Goal: Task Accomplishment & Management: Complete application form

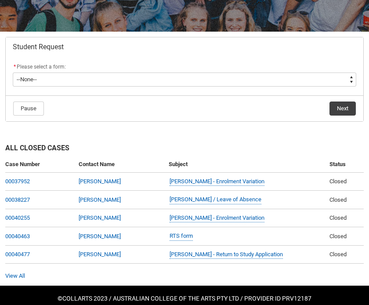
scroll to position [160, 0]
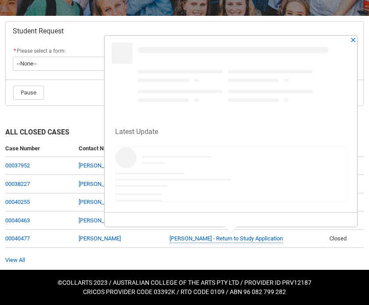
click at [173, 65] on div "Highlights panel header" at bounding box center [230, 76] width 252 height 81
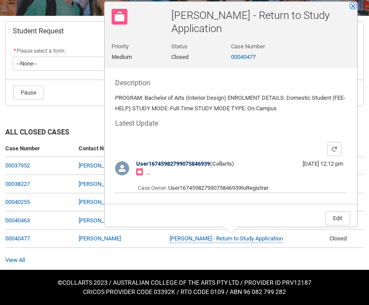
click at [352, 31] on div "[PERSON_NAME] - Return to Study Application Preview Close [PERSON_NAME] - Retur…" at bounding box center [230, 114] width 252 height 225
click at [352, 5] on button "Close" at bounding box center [353, 6] width 6 height 6
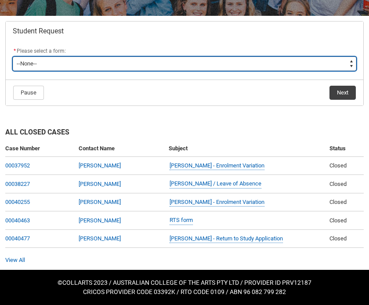
click at [110, 62] on select "--None-- Academic Transcript Application to Appeal Assignment Extension Change …" at bounding box center [184, 64] width 343 height 14
type lightning-select "Assignment_Extension_Choice"
select select "Assignment_Extension_Choice"
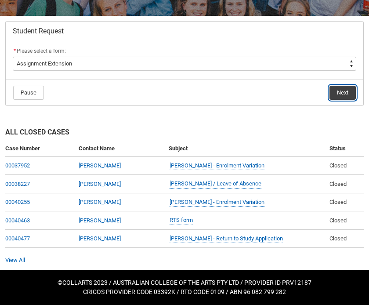
click at [342, 92] on button "Next" at bounding box center [342, 93] width 26 height 14
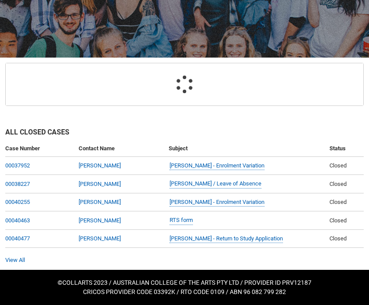
scroll to position [94, 0]
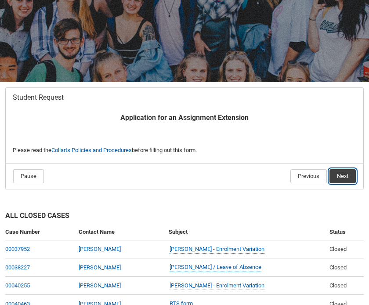
click at [339, 174] on button "Next" at bounding box center [342, 176] width 26 height 14
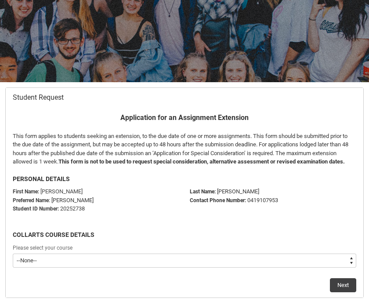
click at [160, 257] on select "--None-- Bachelor of Arts (Interior Design)" at bounding box center [184, 260] width 343 height 14
type lightning-select "recordPicklist_ProgramEnrollment.a0jOZ000003KPWnYAO"
select select "recordPicklist_ProgramEnrollment.a0jOZ000003KPWnYAO"
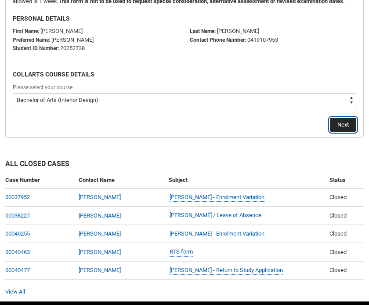
click at [343, 125] on button "Next" at bounding box center [343, 125] width 26 height 14
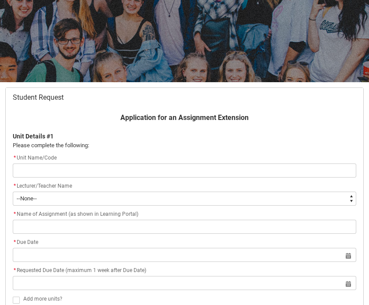
click at [153, 175] on input "Redu_Student_Request flow" at bounding box center [184, 170] width 343 height 14
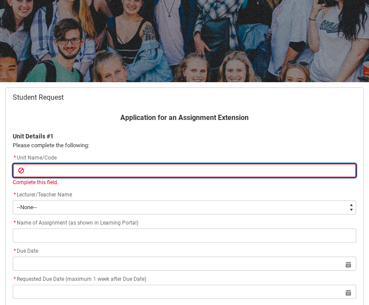
click at [109, 166] on input "Redu_Student_Request flow" at bounding box center [184, 170] width 343 height 14
paste input "[IDPA1] Colour Exploration"
type lightning-primitive-input-simple "[IDPA1] Colour Exploration"
type input "[IDPA1] Colour Exploration"
click at [25, 172] on input "[IDPA1] Colour Exploration" at bounding box center [184, 170] width 343 height 14
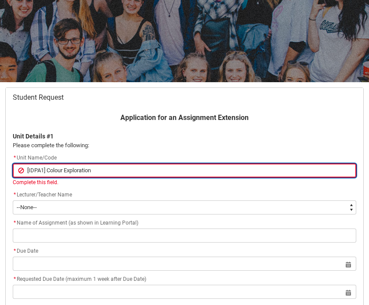
click at [45, 171] on input "[IDPA1] Colour Exploration" at bounding box center [184, 170] width 343 height 14
type lightning-primitive-input-simple "[IDPA1 Colour Exploration"
type input "[IDPA1 Colour Exploration"
click at [29, 170] on input "[IDPA1 Colour Exploration" at bounding box center [184, 170] width 343 height 14
type lightning-primitive-input-simple "IDPA1 Colour Exploration"
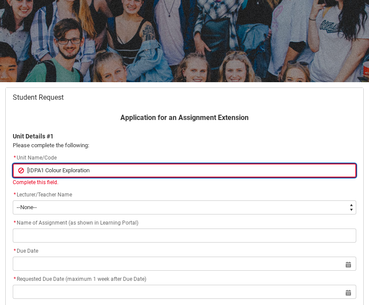
type input "IDPA1 Colour Exploration"
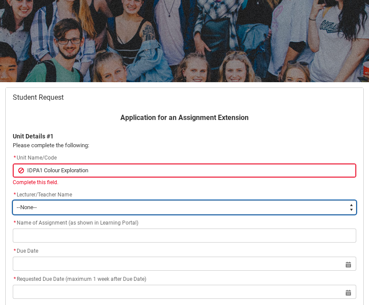
click at [46, 204] on select "--None-- [PERSON_NAME] [PERSON_NAME] [PERSON_NAME] [PERSON_NAME] [PERSON_NAME] …" at bounding box center [184, 207] width 343 height 14
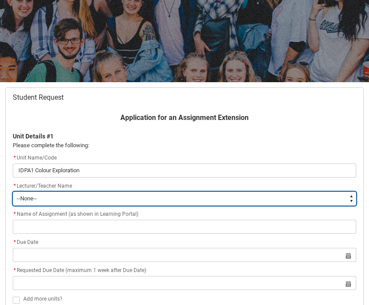
type lightning-select "Faculty_NamefromNtoZ.0035g00000b9AYkAAM"
select select "Faculty_NamefromNtoZ.0035g00000b9AYkAAM"
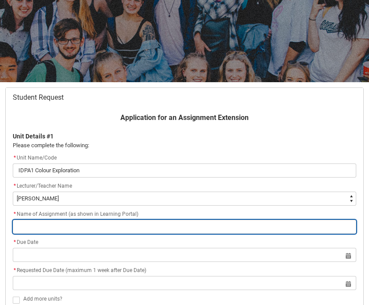
click at [86, 227] on input "Redu_Student_Request flow" at bounding box center [184, 227] width 343 height 14
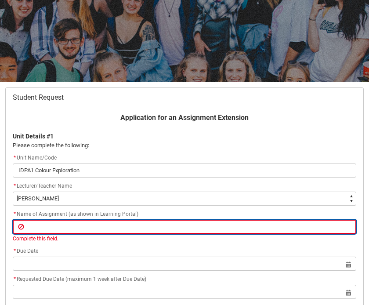
paste input "Assignment 2: Colour Exploration Journal"
type lightning-primitive-input-simple "Assignment 2: Colour Exploration Journal"
type input "Assignment 2: Colour Exploration Journal"
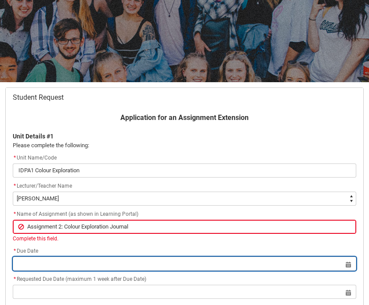
click at [44, 265] on lightning-datepicker "Select a date for Format: [DATE]" at bounding box center [184, 263] width 343 height 7
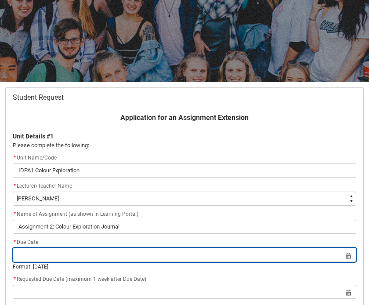
click at [349, 256] on input "Redu_Student_Request flow" at bounding box center [184, 255] width 343 height 14
select select "2025"
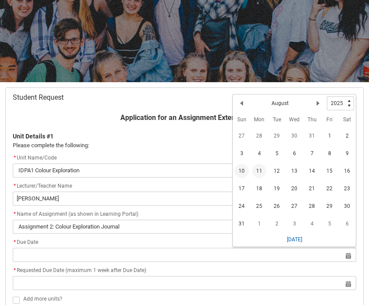
click at [245, 174] on span "10" at bounding box center [241, 171] width 14 height 14
type lightning-datepicker "[DATE]"
type lightning-input "[DATE]"
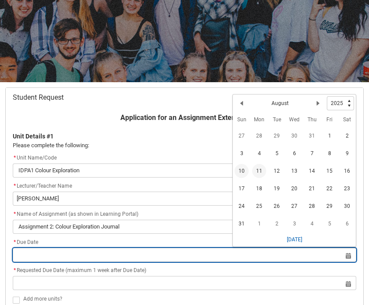
type input "[DATE]"
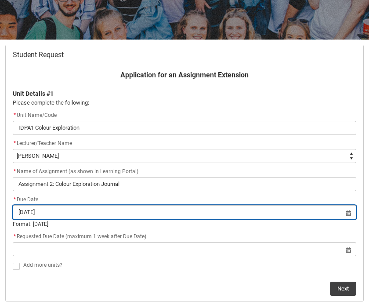
scroll to position [139, 0]
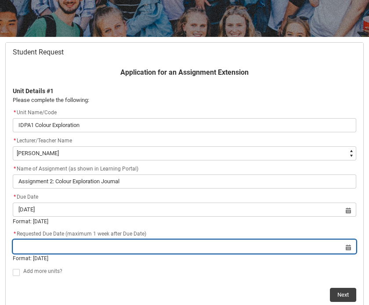
click at [200, 245] on input "Redu_Student_Request flow" at bounding box center [184, 246] width 343 height 14
select select "2025"
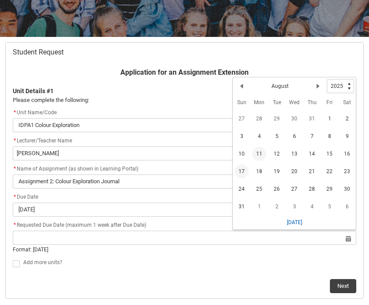
click at [241, 172] on span "17" at bounding box center [241, 171] width 14 height 14
type lightning-datepicker "[DATE]"
type lightning-input "[DATE]"
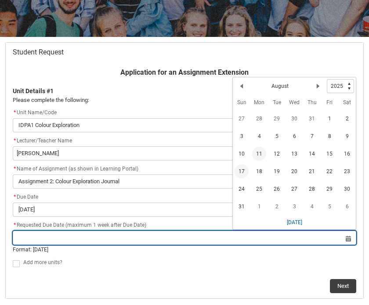
type input "[DATE]"
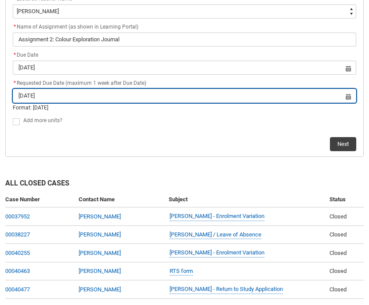
scroll to position [290, 0]
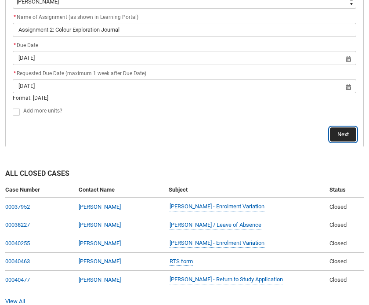
click at [344, 131] on button "Next" at bounding box center [343, 134] width 26 height 14
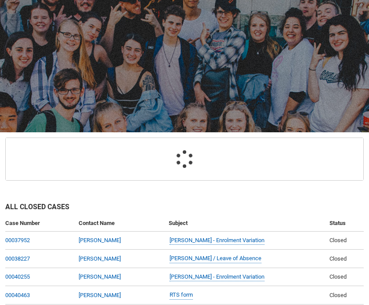
scroll to position [94, 0]
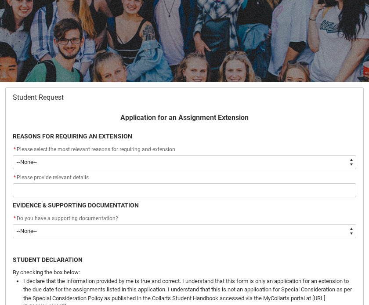
click at [185, 160] on select "--None-- Medical Reasons Work obligations Family obligations Academic Difficult…" at bounding box center [184, 162] width 343 height 14
type lightning-select "choice_AssignmentExtension_Reason_MedicalReasons"
select select "choice_AssignmentExtension_Reason_MedicalReasons"
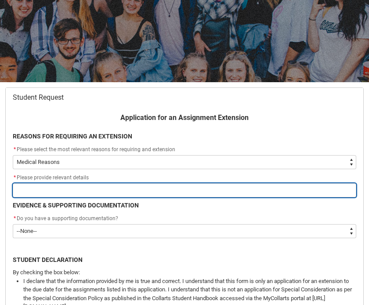
click at [158, 192] on input "Redu_Student_Request flow" at bounding box center [184, 190] width 343 height 14
type lightning-primitive-input-simple "Hi, i've been ill with the flu for the last two weeks impacting my ability to a…"
type input "Hi, i've been ill with the flu for the last two weeks impacting my ability to a…"
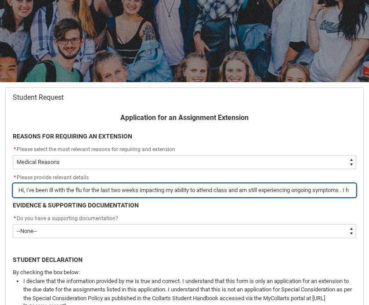
click at [120, 191] on input "Hi, i've been ill with the flu for the last two weeks impacting my ability to a…" at bounding box center [184, 190] width 343 height 14
click at [122, 190] on input "Hi, i've been ill with the flu for the last two weeks impacting my ability to a…" at bounding box center [184, 190] width 343 height 14
type lightning-primitive-input-simple "Hi, i've been ill with the flu for the last tw weeks impacting my ability to at…"
type input "Hi, i've been ill with the flu for the last tw weeks impacting my ability to at…"
type lightning-primitive-input-simple "Hi, i've been ill with the flu for the last t weeks impacting my ability to att…"
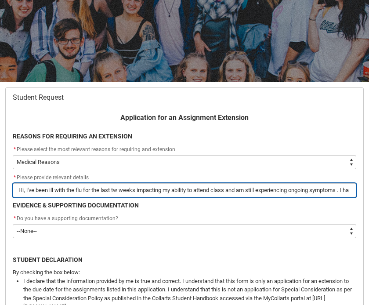
type input "Hi, i've been ill with the flu for the last t weeks impacting my ability to att…"
type lightning-primitive-input-simple "Hi, i've been ill with the flu for the last weeks impacting my ability to atten…"
type input "Hi, i've been ill with the flu for the last weeks impacting my ability to atten…"
type lightning-primitive-input-simple "Hi, i've been ill with the flu for the last f weeks impacting my ability to att…"
type input "Hi, i've been ill with the flu for the last f weeks impacting my ability to att…"
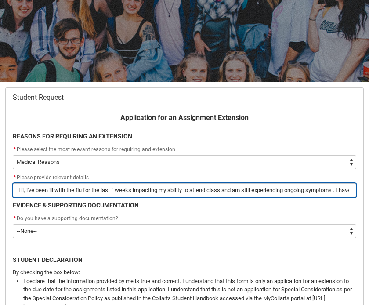
type lightning-primitive-input-simple "Hi, i've been ill with the flu for the last fe weeks impacting my ability to at…"
type input "Hi, i've been ill with the flu for the last fe weeks impacting my ability to at…"
type lightning-primitive-input-simple "Hi, i've been ill with the flu for the last few weeks impacting my ability to a…"
type input "Hi, i've been ill with the flu for the last few weeks impacting my ability to a…"
click at [166, 189] on input "Hi, i've been ill with the flu for the last few weeks impacting my ability to a…" at bounding box center [184, 190] width 343 height 14
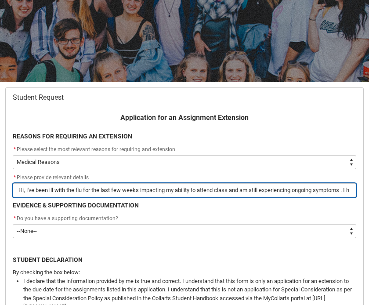
click at [259, 191] on input "Hi, i've been ill with the flu for the last few weeks impacting my ability to a…" at bounding box center [184, 190] width 343 height 14
type lightning-primitive-input-simple "Hi, i've been ill with the flu for the last few weeks impacting my ability to a…"
type input "Hi, i've been ill with the flu for the last few weeks impacting my ability to a…"
type lightning-primitive-input-simple "Hi, i've been ill with the flu for the last few weeks impacting my ability to a…"
type input "Hi, i've been ill with the flu for the last few weeks impacting my ability to a…"
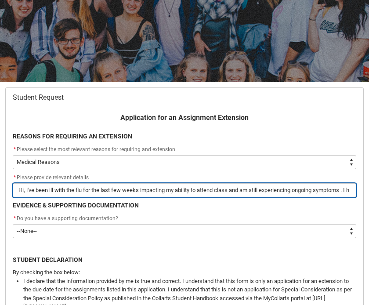
type lightning-primitive-input-simple "Hi, i've been ill with the flu for the last few weeks impacting my ability to a…"
type input "Hi, i've been ill with the flu for the last few weeks impacting my ability to a…"
type lightning-primitive-input-simple "Hi, i've been ill with the flu for the last few weeks impacting my ability to a…"
type input "Hi, i've been ill with the flu for the last few weeks impacting my ability to a…"
drag, startPoint x: 181, startPoint y: 190, endPoint x: 385, endPoint y: 192, distance: 204.1
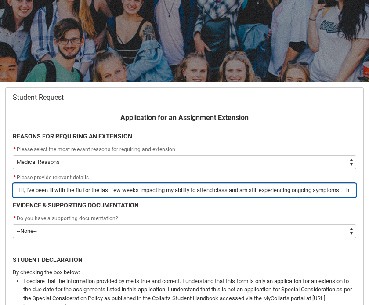
click at [368, 192] on html "Loading × Sorry to interrupt CSS Error Refresh Skip to Main Content Collarts Ed…" at bounding box center [184, 231] width 369 height 650
type lightning-primitive-input-simple "Hi, i've been ill with the flu for the last few weeks impacting my ability to a…"
type input "Hi, i've been ill with the flu for the last few weeks impacting my ability to a…"
type lightning-primitive-input-simple "Hi, i've been ill with the flu for the last few weeks impacting my ability to a…"
type input "Hi, i've been ill with the flu for the last few weeks impacting my ability to a…"
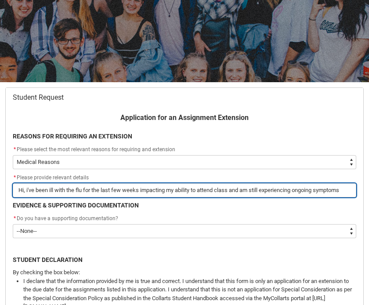
type lightning-primitive-input-simple "Hi, i've been ill with the flu for the last few weeks impacting my ability to a…"
type input "Hi, i've been ill with the flu for the last few weeks impacting my ability to a…"
type lightning-primitive-input-simple "Hi, i've been ill with the flu for the last few weeks impacting my ability to a…"
type input "Hi, i've been ill with the flu for the last few weeks impacting my ability to a…"
type lightning-primitive-input-simple "Hi, i've been ill with the flu for the last few weeks impacting my ability to a…"
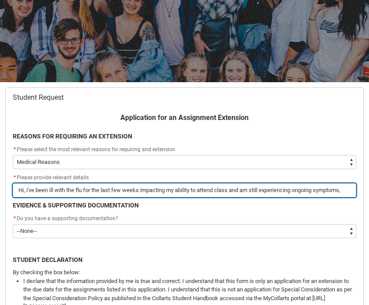
type input "Hi, i've been ill with the flu for the last few weeks impacting my ability to a…"
type lightning-primitive-input-simple "Hi, i've been ill with the flu for the last few weeks impacting my ability to a…"
type input "Hi, i've been ill with the flu for the last few weeks impacting my ability to a…"
type lightning-primitive-input-simple "Hi, i've been ill with the flu for the last few weeks impacting my ability to a…"
type input "Hi, i've been ill with the flu for the last few weeks impacting my ability to a…"
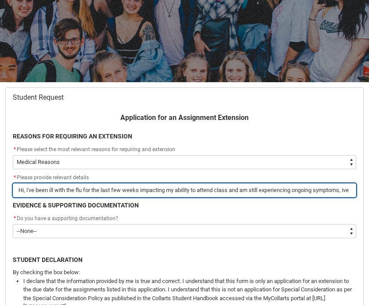
type lightning-primitive-input-simple "Hi, i've been ill with the flu for the last few weeks impacting my ability to a…"
type input "Hi, i've been ill with the flu for the last few weeks impacting my ability to a…"
type lightning-primitive-input-simple "Hi, i've been ill with the flu for the last few weeks impacting my ability to a…"
type input "Hi, i've been ill with the flu for the last few weeks impacting my ability to a…"
type lightning-primitive-input-simple "Hi, i've been ill with the flu for the last few weeks impacting my ability to a…"
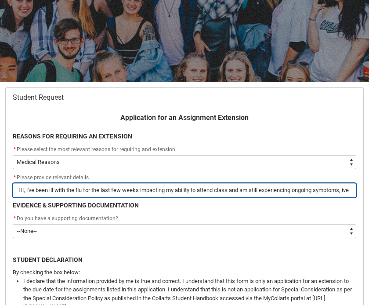
type input "Hi, i've been ill with the flu for the last few weeks impacting my ability to a…"
type lightning-primitive-input-simple "Hi, i've been ill with the flu for the last few weeks impacting my ability to a…"
type input "Hi, i've been ill with the flu for the last few weeks impacting my ability to a…"
type lightning-primitive-input-simple "Hi, i've been ill with the flu for the last few weeks impacting my ability to a…"
type input "Hi, i've been ill with the flu for the last few weeks impacting my ability to a…"
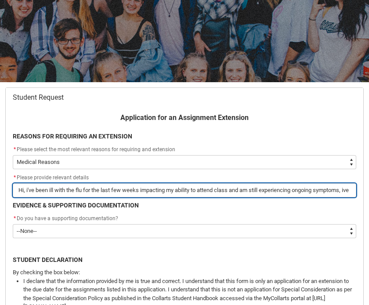
type lightning-primitive-input-simple "Hi, i've been ill with the flu for the last few weeks impacting my ability to a…"
type input "Hi, i've been ill with the flu for the last few weeks impacting my ability to a…"
type lightning-primitive-input-simple "Hi, i've been ill with the flu for the last few weeks impacting my ability to a…"
type input "Hi, i've been ill with the flu for the last few weeks impacting my ability to a…"
type lightning-primitive-input-simple "Hi, i've been ill with the flu for the last few weeks impacting my ability to a…"
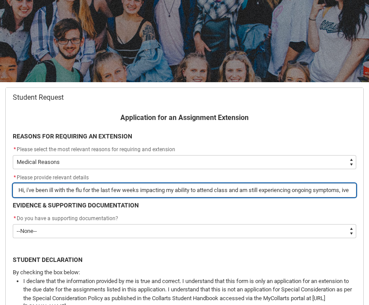
type input "Hi, i've been ill with the flu for the last few weeks impacting my ability to a…"
type lightning-primitive-input-simple "Hi, i've been ill with the flu for the last few weeks impacting my ability to a…"
type input "Hi, i've been ill with the flu for the last few weeks impacting my ability to a…"
type lightning-primitive-input-simple "Hi, i've been ill with the flu for the last few weeks impacting my ability to a…"
type input "Hi, i've been ill with the flu for the last few weeks impacting my ability to a…"
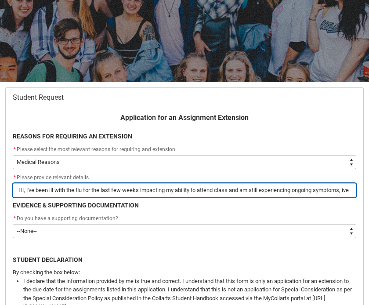
type lightning-primitive-input-simple "Hi, i've been ill with the flu for the last few weeks impacting my ability to a…"
type input "Hi, i've been ill with the flu for the last few weeks impacting my ability to a…"
type lightning-primitive-input-simple "Hi, i've been ill with the flu for the last few weeks impacting my ability to a…"
type input "Hi, i've been ill with the flu for the last few weeks impacting my ability to a…"
type lightning-primitive-input-simple "Hi, i've been ill with the flu for the last few weeks impacting my ability to a…"
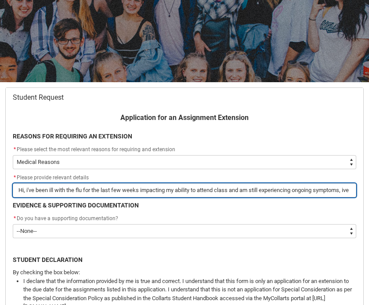
type input "Hi, i've been ill with the flu for the last few weeks impacting my ability to a…"
type lightning-primitive-input-simple "Hi, i've been ill with the flu for the last few weeks impacting my ability to a…"
type input "Hi, i've been ill with the flu for the last few weeks impacting my ability to a…"
type lightning-primitive-input-simple "Hi, i've been ill with the flu for the last few weeks impacting my ability to a…"
type input "Hi, i've been ill with the flu for the last few weeks impacting my ability to a…"
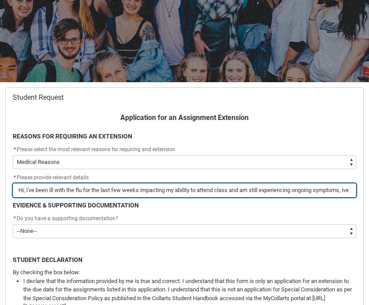
type lightning-primitive-input-simple "Hi, i've been ill with the flu for the last few weeks impacting my ability to a…"
type input "Hi, i've been ill with the flu for the last few weeks impacting my ability to a…"
type lightning-primitive-input-simple "Hi, i've been ill with the flu for the last few weeks impacting my ability to a…"
type input "Hi, i've been ill with the flu for the last few weeks impacting my ability to a…"
type lightning-primitive-input-simple "Hi, i've been ill with the flu for the last few weeks impacting my ability to a…"
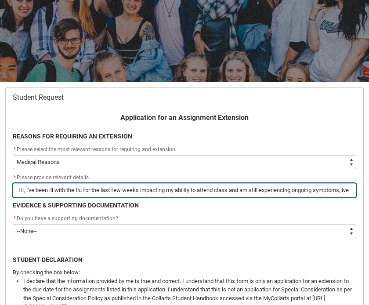
type input "Hi, i've been ill with the flu for the last few weeks impacting my ability to a…"
type lightning-primitive-input-simple "Hi, i've been ill with the flu for the last few weeks impacting my ability to a…"
type input "Hi, i've been ill with the flu for the last few weeks impacting my ability to a…"
type lightning-primitive-input-simple "Hi, i've been ill with the flu for the last few weeks impacting my ability to a…"
type input "Hi, i've been ill with the flu for the last few weeks impacting my ability to a…"
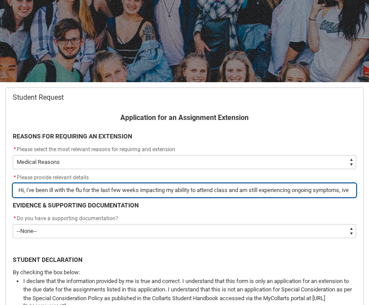
type lightning-primitive-input-simple "Hi, i've been ill with the flu for the last few weeks impacting my ability to a…"
type input "Hi, i've been ill with the flu for the last few weeks impacting my ability to a…"
type lightning-primitive-input-simple "Hi, i've been ill with the flu for the last few weeks impacting my ability to a…"
type input "Hi, i've been ill with the flu for the last few weeks impacting my ability to a…"
type lightning-primitive-input-simple "Hi, i've been ill with the flu for the last few weeks impacting my ability to a…"
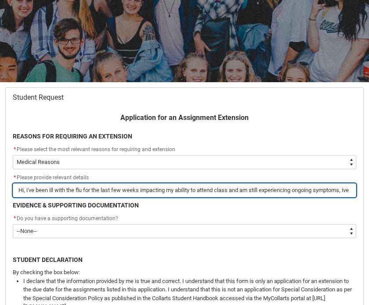
type input "Hi, i've been ill with the flu for the last few weeks impacting my ability to a…"
type lightning-primitive-input-simple "Hi, i've been ill with the flu for the last few weeks impacting my ability to a…"
type input "Hi, i've been ill with the flu for the last few weeks impacting my ability to a…"
type lightning-primitive-input-simple "Hi, i've been ill with the flu for the last few weeks impacting my ability to a…"
type input "Hi, i've been ill with the flu for the last few weeks impacting my ability to a…"
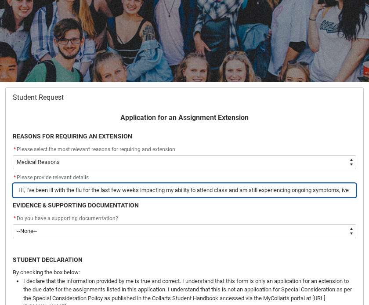
type lightning-primitive-input-simple "Hi, i've been ill with the flu for the last few weeks impacting my ability to a…"
type input "Hi, i've been ill with the flu for the last few weeks impacting my ability to a…"
type lightning-primitive-input-simple "Hi, i've been ill with the flu for the last few weeks impacting my ability to a…"
type input "Hi, i've been ill with the flu for the last few weeks impacting my ability to a…"
type lightning-primitive-input-simple "Hi, i've been ill with the flu for the last few weeks impacting my ability to a…"
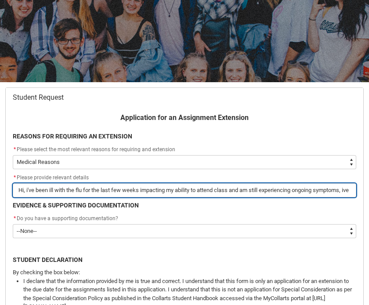
type input "Hi, i've been ill with the flu for the last few weeks impacting my ability to a…"
type lightning-primitive-input-simple "Hi, i've been ill with the flu for the last few weeks impacting my ability to a…"
type input "Hi, i've been ill with the flu for the last few weeks impacting my ability to a…"
type lightning-primitive-input-simple "Hi, i've been ill with the flu for the last few weeks impacting my ability to a…"
type input "Hi, i've been ill with the flu for the last few weeks impacting my ability to a…"
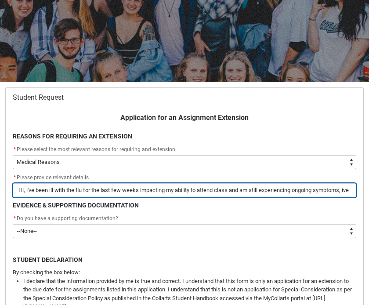
type lightning-primitive-input-simple "Hi, i've been ill with the flu for the last few weeks impacting my ability to a…"
type input "Hi, i've been ill with the flu for the last few weeks impacting my ability to a…"
type lightning-primitive-input-simple "Hi, i've been ill with the flu for the last few weeks impacting my ability to a…"
type input "Hi, i've been ill with the flu for the last few weeks impacting my ability to a…"
type lightning-primitive-input-simple "Hi, i've been ill with the flu for the last few weeks impacting my ability to a…"
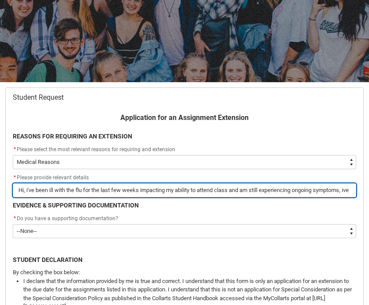
type input "Hi, i've been ill with the flu for the last few weeks impacting my ability to a…"
type lightning-primitive-input-simple "Hi, i've been ill with the flu for the last few weeks impacting my ability to a…"
type input "Hi, i've been ill with the flu for the last few weeks impacting my ability to a…"
type lightning-primitive-input-simple "Hi, i've been ill with the flu for the last few weeks impacting my ability to a…"
type input "Hi, i've been ill with the flu for the last few weeks impacting my ability to a…"
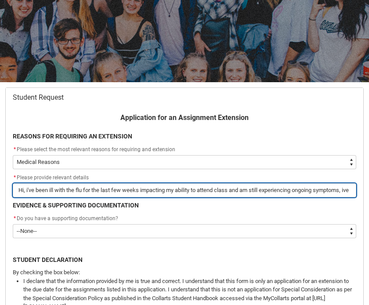
type lightning-primitive-input-simple "Hi, i've been ill with the flu for the last few weeks impacting my ability to a…"
type input "Hi, i've been ill with the flu for the last few weeks impacting my ability to a…"
type lightning-primitive-input-simple "Hi, i've been ill with the flu for the last few weeks impacting my ability to a…"
type input "Hi, i've been ill with the flu for the last few weeks impacting my ability to a…"
type lightning-primitive-input-simple "Hi, i've been ill with the flu for the last few weeks impacting my ability to a…"
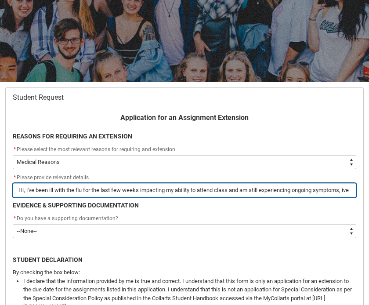
type input "Hi, i've been ill with the flu for the last few weeks impacting my ability to a…"
type lightning-primitive-input-simple "Hi, i've been ill with the flu for the last few weeks impacting my ability to a…"
type input "Hi, i've been ill with the flu for the last few weeks impacting my ability to a…"
type lightning-primitive-input-simple "Hi, i've been ill with the flu for the last few weeks impacting my ability to a…"
type input "Hi, i've been ill with the flu for the last few weeks impacting my ability to a…"
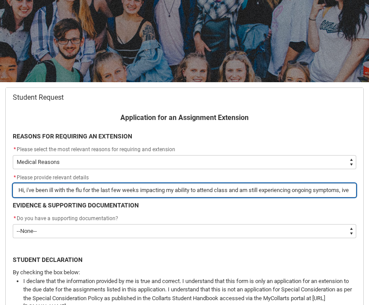
type lightning-primitive-input-simple "Hi, i've been ill with the flu for the last few weeks impacting my ability to a…"
type input "Hi, i've been ill with the flu for the last few weeks impacting my ability to a…"
type lightning-primitive-input-simple "Hi, i've been ill with the flu for the last few weeks impacting my ability to a…"
type input "Hi, i've been ill with the flu for the last few weeks impacting my ability to a…"
type lightning-primitive-input-simple "Hi, i've been ill with the flu for the last few weeks impacting my ability to a…"
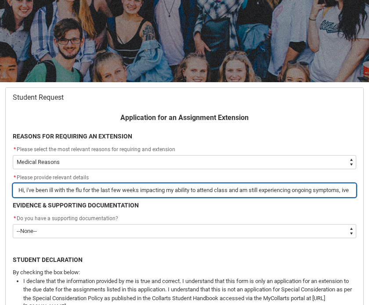
type input "Hi, i've been ill with the flu for the last few weeks impacting my ability to a…"
type lightning-primitive-input-simple "Hi, i've been ill with the flu for the last few weeks impacting my ability to a…"
type input "Hi, i've been ill with the flu for the last few weeks impacting my ability to a…"
type lightning-primitive-input-simple "Hi, i've been ill with the flu for the last few weeks impacting my ability to a…"
type input "Hi, i've been ill with the flu for the last few weeks impacting my ability to a…"
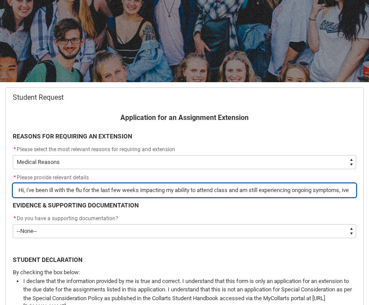
type lightning-primitive-input-simple "Hi, i've been ill with the flu for the last few weeks impacting my ability to a…"
type input "Hi, i've been ill with the flu for the last few weeks impacting my ability to a…"
type lightning-primitive-input-simple "Hi, i've been ill with the flu for the last few weeks impacting my ability to a…"
type input "Hi, i've been ill with the flu for the last few weeks impacting my ability to a…"
type lightning-primitive-input-simple "Hi, i've been ill with the flu for the last few weeks impacting my ability to a…"
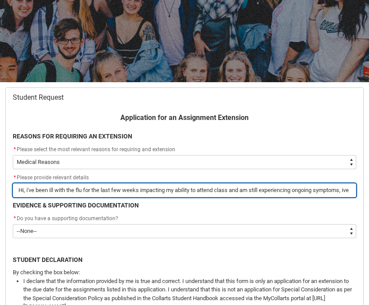
type input "Hi, i've been ill with the flu for the last few weeks impacting my ability to a…"
type lightning-primitive-input-simple "Hi, i've been ill with the flu for the last few weeks impacting my ability to a…"
type input "Hi, i've been ill with the flu for the last few weeks impacting my ability to a…"
type lightning-primitive-input-simple "Hi, i've been ill with the flu for the last few weeks impacting my ability to a…"
type input "Hi, i've been ill with the flu for the last few weeks impacting my ability to a…"
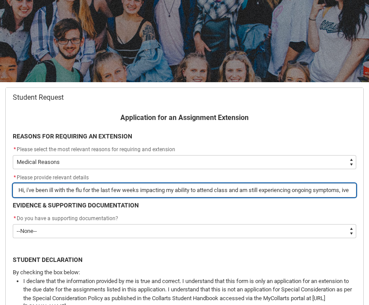
type lightning-primitive-input-simple "Hi, i've been ill with the flu for the last few weeks impacting my ability to a…"
type input "Hi, i've been ill with the flu for the last few weeks impacting my ability to a…"
type lightning-primitive-input-simple "Hi, i've been ill with the flu for the last few weeks impacting my ability to a…"
type input "Hi, i've been ill with the flu for the last few weeks impacting my ability to a…"
type lightning-primitive-input-simple "Hi, i've been ill with the flu for the last few weeks impacting my ability to a…"
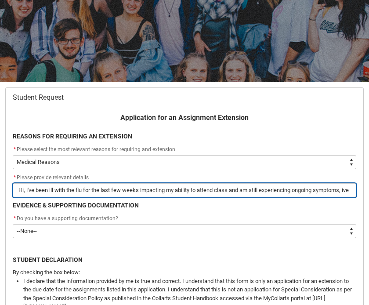
type input "Hi, i've been ill with the flu for the last few weeks impacting my ability to a…"
type lightning-primitive-input-simple "Hi, i've been ill with the flu for the last few weeks impacting my ability to a…"
type input "Hi, i've been ill with the flu for the last few weeks impacting my ability to a…"
type lightning-primitive-input-simple "Hi, i've been ill with the flu for the last few weeks impacting my ability to a…"
type input "Hi, i've been ill with the flu for the last few weeks impacting my ability to a…"
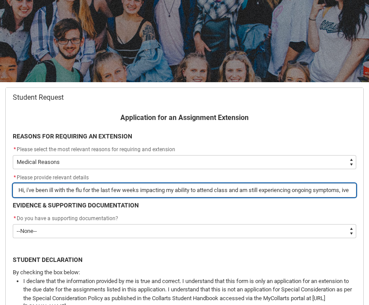
type lightning-primitive-input-simple "Hi, i've been ill with the flu for the last few weeks impacting my ability to a…"
type input "Hi, i've been ill with the flu for the last few weeks impacting my ability to a…"
type lightning-primitive-input-simple "Hi, i've been ill with the flu for the last few weeks impacting my ability to a…"
type input "Hi, i've been ill with the flu for the last few weeks impacting my ability to a…"
type lightning-primitive-input-simple "Hi, i've been ill with the flu for the last few weeks impacting my ability to a…"
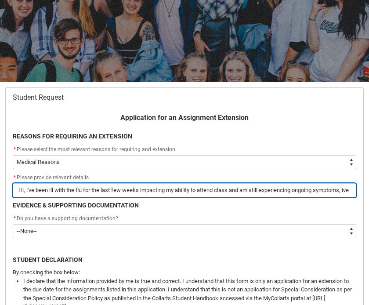
type input "Hi, i've been ill with the flu for the last few weeks impacting my ability to a…"
type lightning-primitive-input-simple "Hi, i've been ill with the flu for the last few weeks impacting my ability to a…"
type input "Hi, i've been ill with the flu for the last few weeks impacting my ability to a…"
type lightning-primitive-input-simple "Hi, i've been ill with the flu for the last few weeks impacting my ability to a…"
type input "Hi, i've been ill with the flu for the last few weeks impacting my ability to a…"
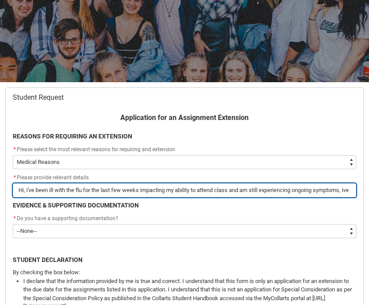
type lightning-primitive-input-simple "Hi, i've been ill with the flu for the last few weeks impacting my ability to a…"
type input "Hi, i've been ill with the flu for the last few weeks impacting my ability to a…"
type lightning-primitive-input-simple "Hi, i've been ill with the flu for the last few weeks impacting my ability to a…"
type input "Hi, i've been ill with the flu for the last few weeks impacting my ability to a…"
type lightning-primitive-input-simple "Hi, i've been ill with the flu for the last few weeks impacting my ability to a…"
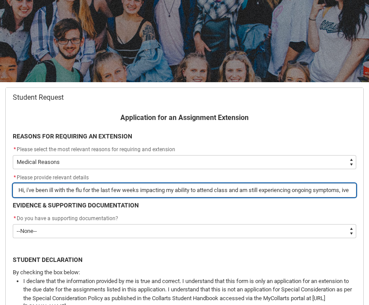
type input "Hi, i've been ill with the flu for the last few weeks impacting my ability to a…"
type lightning-primitive-input-simple "Hi, i've been ill with the flu for the last few weeks impacting my ability to a…"
type input "Hi, i've been ill with the flu for the last few weeks impacting my ability to a…"
type lightning-primitive-input-simple "Hi, i've been ill with the flu for the last few weeks impacting my ability to a…"
type input "Hi, i've been ill with the flu for the last few weeks impacting my ability to a…"
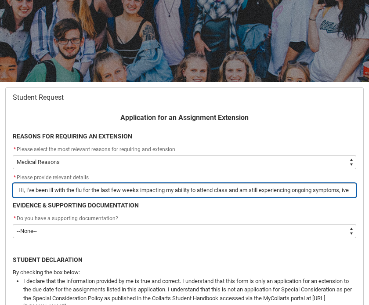
type lightning-primitive-input-simple "Hi, i've been ill with the flu for the last few weeks impacting my ability to a…"
type input "Hi, i've been ill with the flu for the last few weeks impacting my ability to a…"
type lightning-primitive-input-simple "Hi, i've been ill with the flu for the last few weeks impacting my ability to a…"
type input "Hi, i've been ill with the flu for the last few weeks impacting my ability to a…"
type lightning-primitive-input-simple "Hi, i've been ill with the flu for the last few weeks impacting my ability to a…"
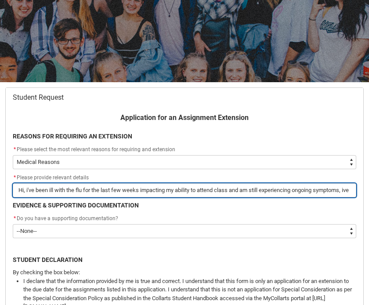
type input "Hi, i've been ill with the flu for the last few weeks impacting my ability to a…"
type lightning-primitive-input-simple "Hi, i've been ill with the flu for the last few weeks impacting my ability to a…"
type input "Hi, i've been ill with the flu for the last few weeks impacting my ability to a…"
type lightning-primitive-input-simple "Hi, i've been ill with the flu for the last few weeks impacting my ability to a…"
type input "Hi, i've been ill with the flu for the last few weeks impacting my ability to a…"
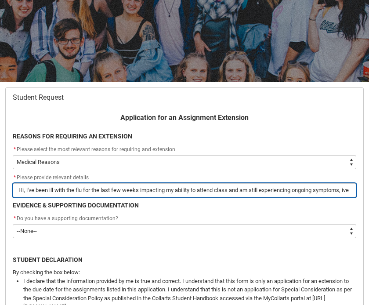
click at [156, 192] on input "Hi, i've been ill with the flu for the last few weeks impacting my ability to a…" at bounding box center [184, 190] width 343 height 14
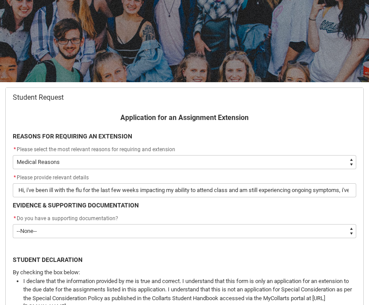
click at [158, 223] on div "* Do you have a supporting documentation?" at bounding box center [184, 218] width 343 height 11
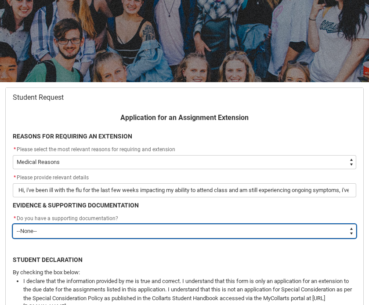
click at [166, 231] on select "--None-- Yes No" at bounding box center [184, 231] width 343 height 14
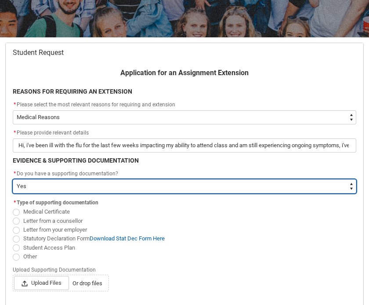
scroll to position [142, 0]
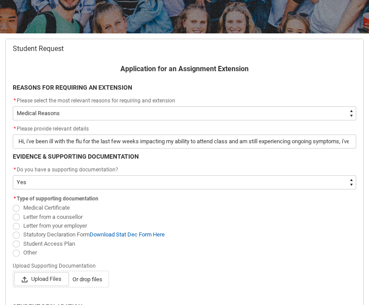
click at [15, 206] on span "Redu_Student_Request flow" at bounding box center [16, 208] width 7 height 7
click at [13, 203] on input "Medical Certificate" at bounding box center [12, 203] width 0 height 0
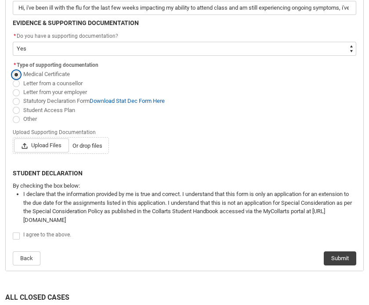
scroll to position [314, 0]
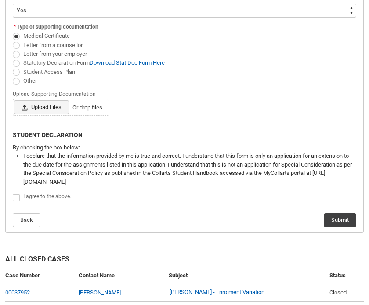
click at [46, 108] on span "Upload Files" at bounding box center [41, 107] width 55 height 14
click at [14, 100] on input "Upload Files Or drop files" at bounding box center [14, 100] width 0 height 0
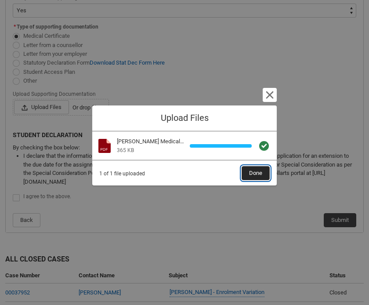
click at [252, 174] on span "Done" at bounding box center [255, 172] width 13 height 13
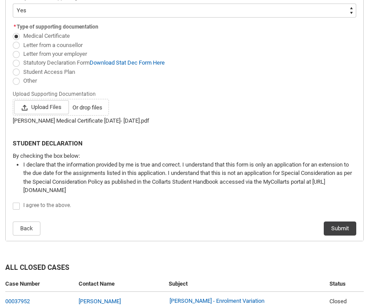
click at [15, 207] on span "Redu_Student_Request flow" at bounding box center [16, 205] width 7 height 7
click at [13, 202] on input "Redu_Student_Request flow" at bounding box center [12, 201] width 0 height 0
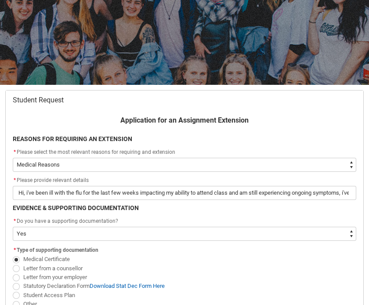
scroll to position [96, 0]
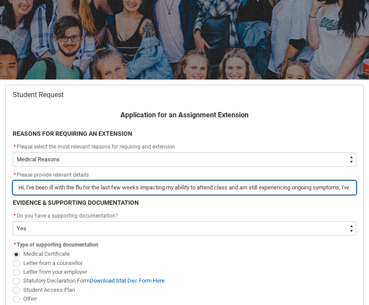
click at [180, 191] on input "Hi, i've been ill with the flu for the last few weeks impacting my ability to a…" at bounding box center [184, 187] width 343 height 14
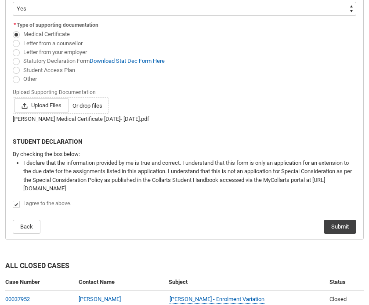
scroll to position [321, 0]
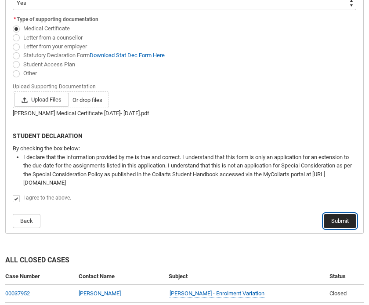
click at [345, 221] on button "Submit" at bounding box center [340, 221] width 32 height 14
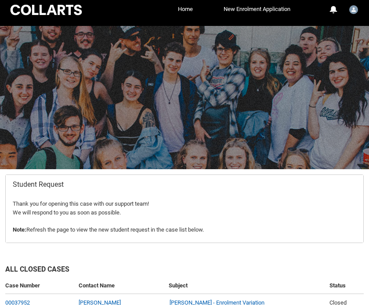
scroll to position [0, 0]
